Goal: Transaction & Acquisition: Purchase product/service

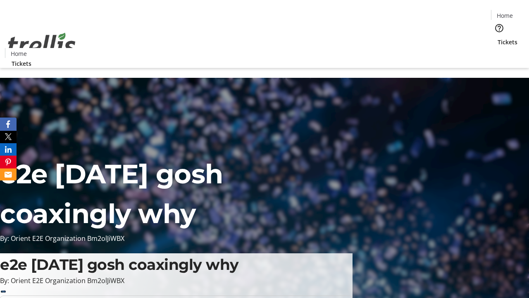
click at [498, 38] on span "Tickets" at bounding box center [508, 42] width 20 height 9
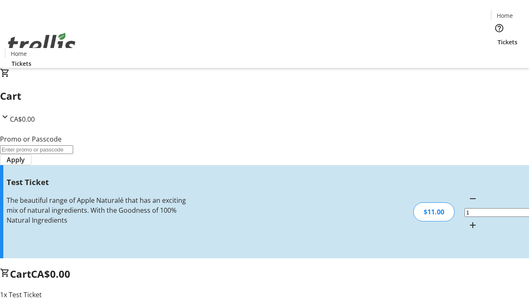
type input "UNLOCK"
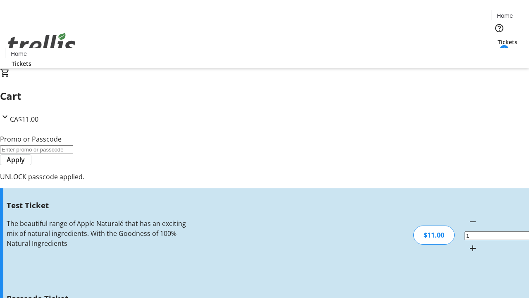
type input "5"
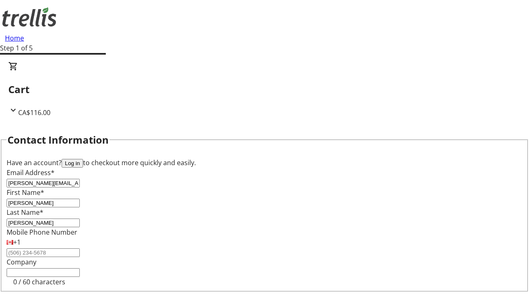
type input "[PERSON_NAME]"
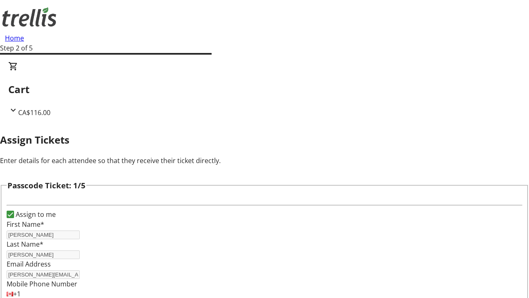
type input "[PERSON_NAME]"
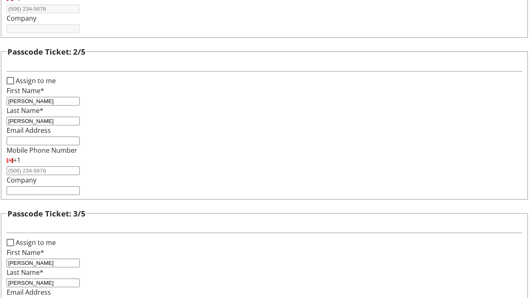
type input "[PERSON_NAME]"
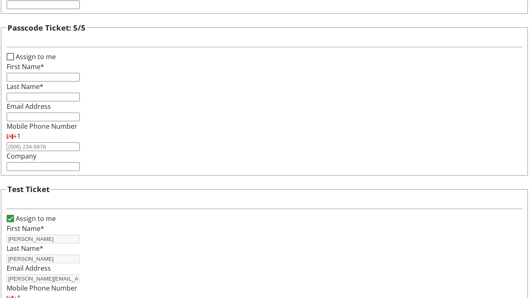
type input "[PERSON_NAME]"
click at [14, 60] on input "Assign to me" at bounding box center [10, 56] width 7 height 7
checkbox input "true"
type input "[PERSON_NAME]"
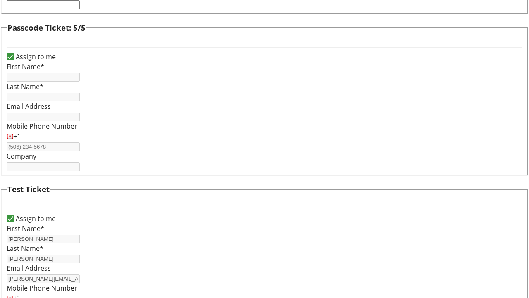
type input "[PERSON_NAME]"
type input "[PERSON_NAME][EMAIL_ADDRESS][DOMAIN_NAME]"
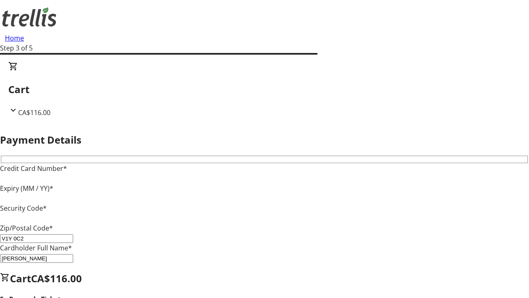
type input "V1Y 0C2"
